Goal: Transaction & Acquisition: Purchase product/service

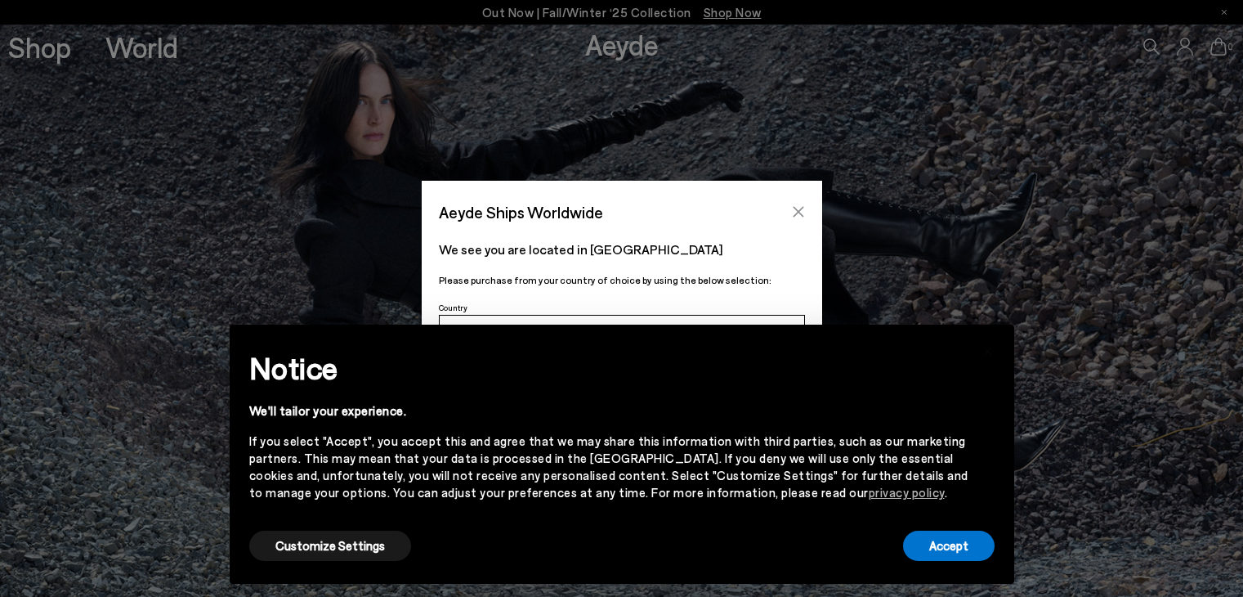
click at [801, 201] on button "Close" at bounding box center [798, 211] width 25 height 25
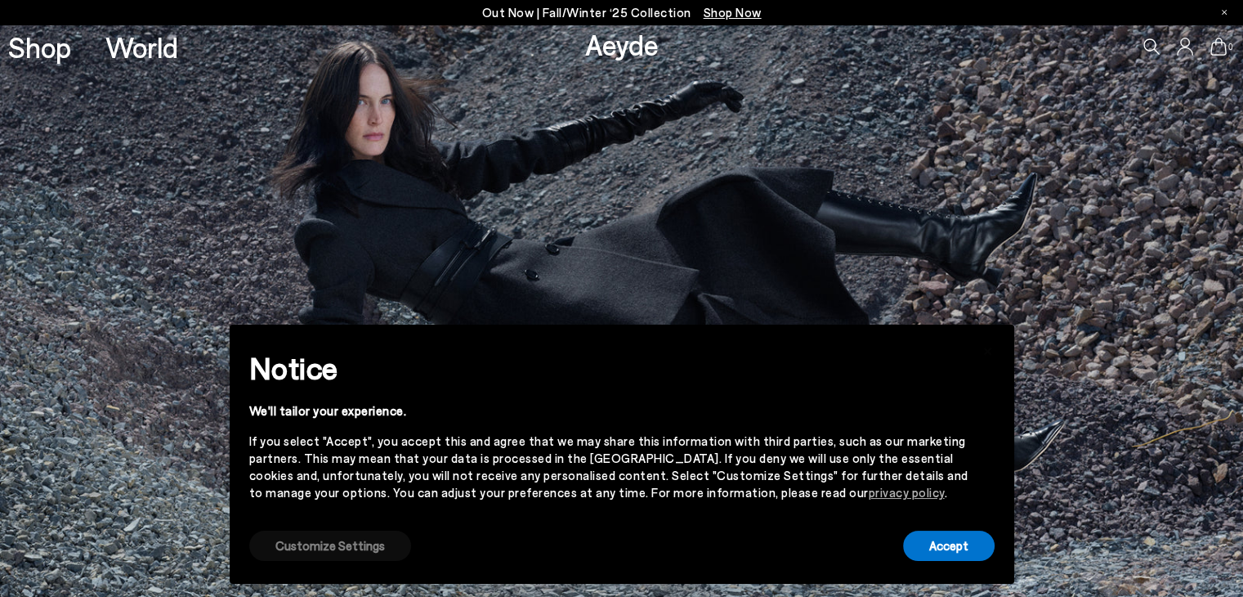
click at [276, 548] on button "Customize Settings" at bounding box center [330, 545] width 162 height 30
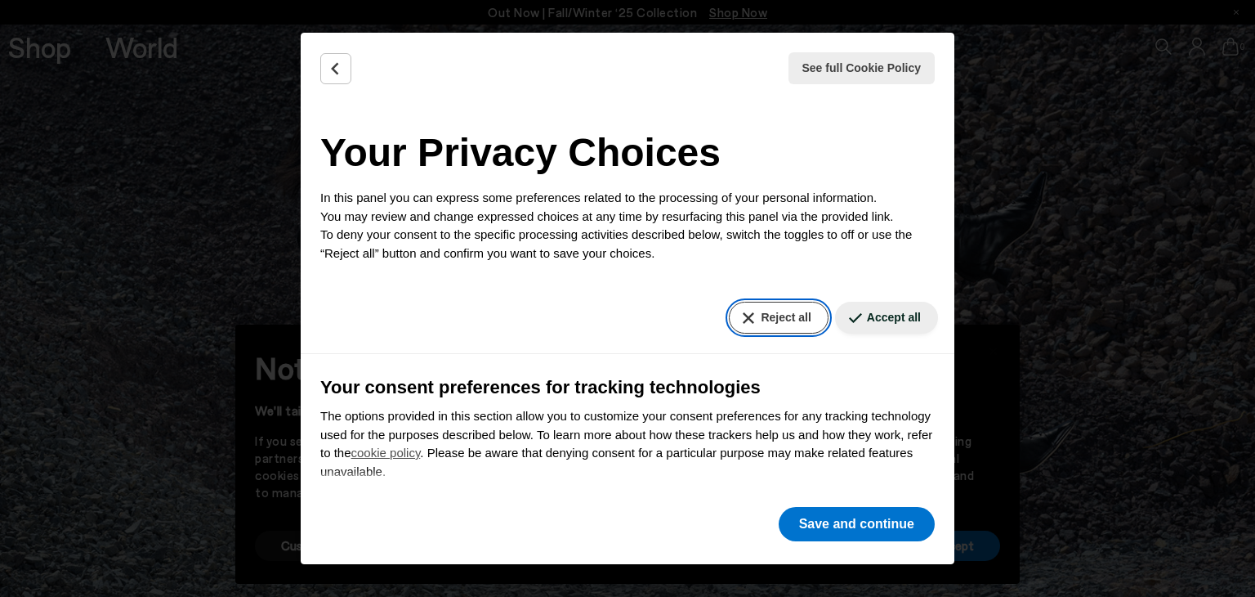
click at [775, 328] on button "Reject all" at bounding box center [778, 318] width 99 height 32
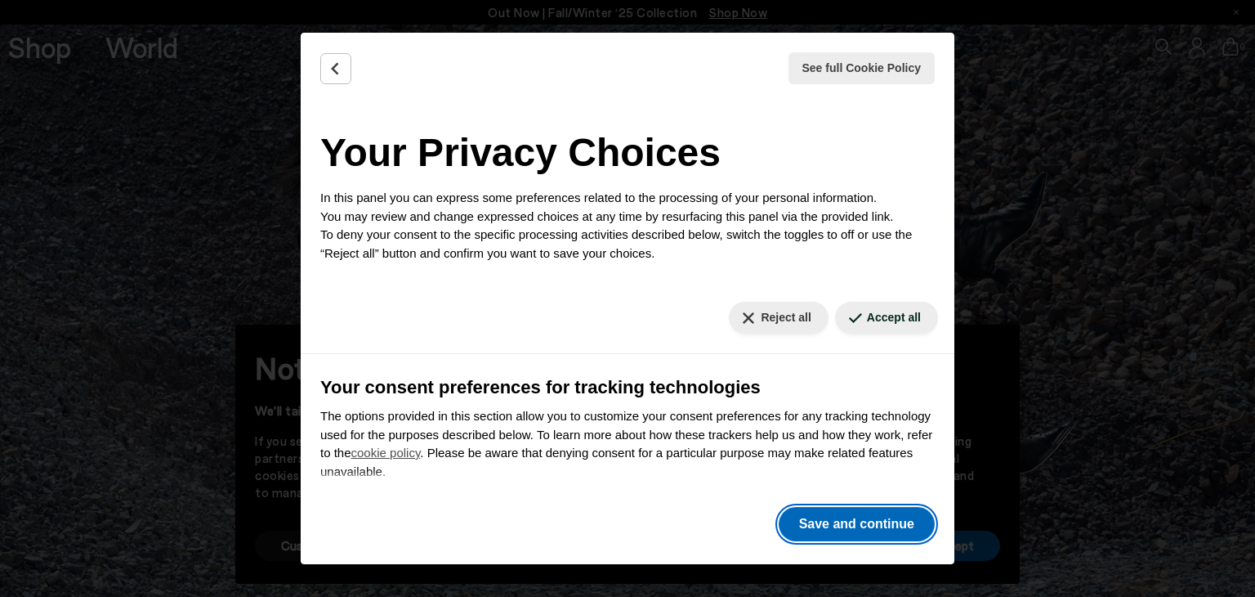
click at [898, 523] on button "Save and continue" at bounding box center [857, 524] width 156 height 34
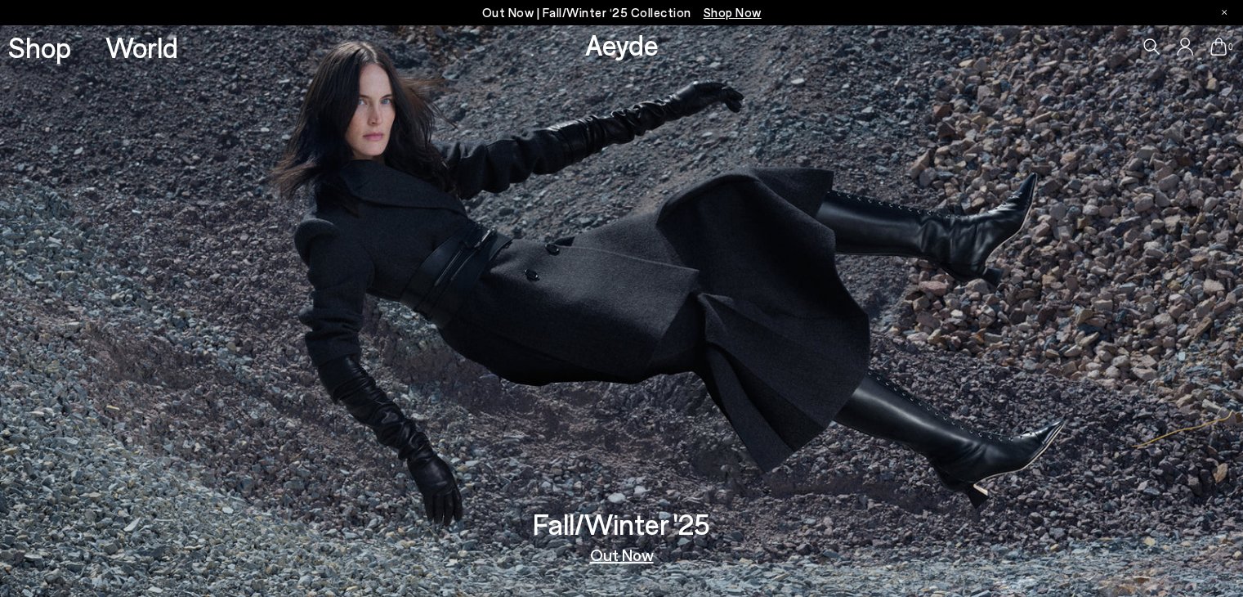
click at [29, 67] on div "Shop World" at bounding box center [89, 47] width 178 height 44
click at [43, 65] on div "Shop World" at bounding box center [89, 47] width 178 height 44
click at [32, 48] on link "Shop" at bounding box center [39, 47] width 63 height 29
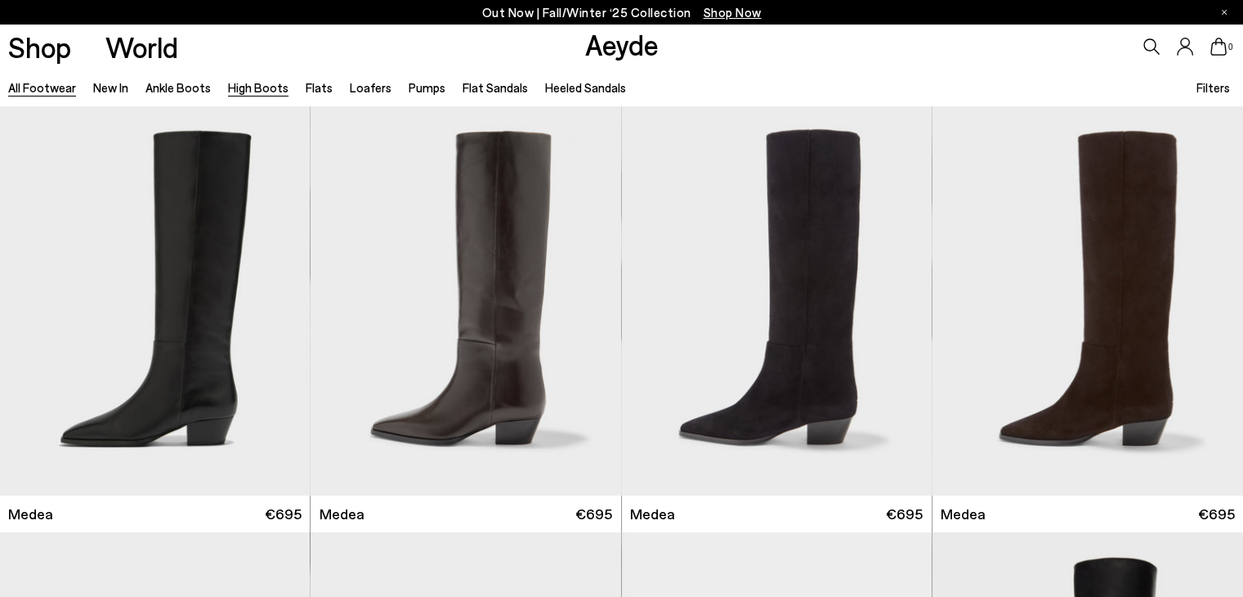
click at [253, 85] on link "High Boots" at bounding box center [258, 87] width 60 height 15
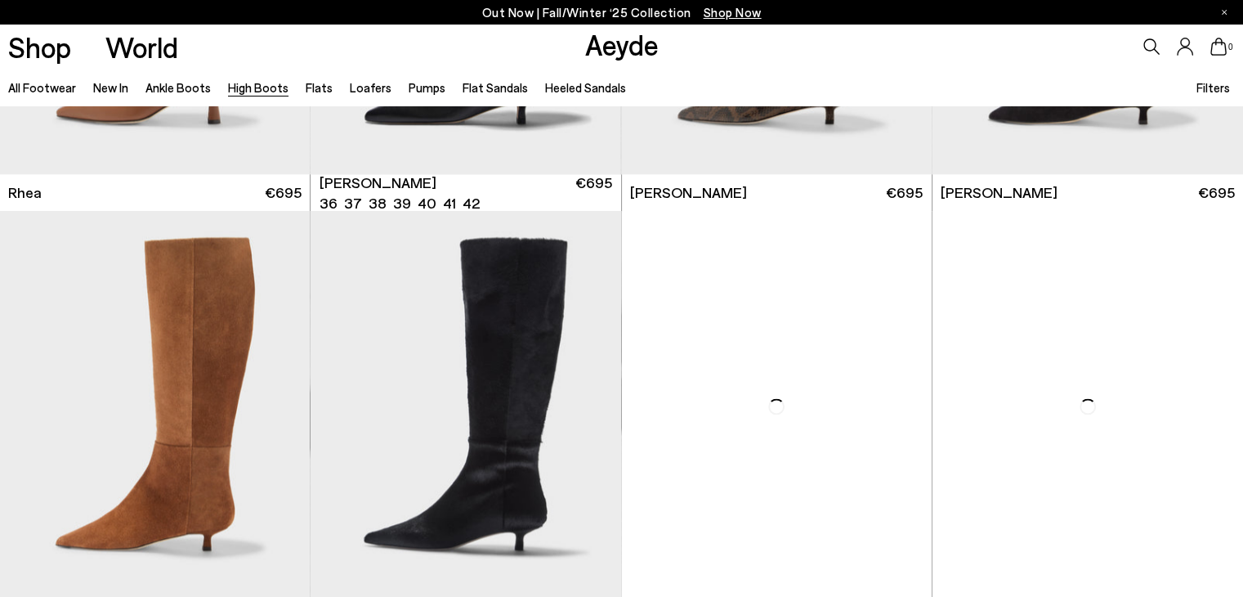
scroll to position [2027, 0]
